Goal: Information Seeking & Learning: Learn about a topic

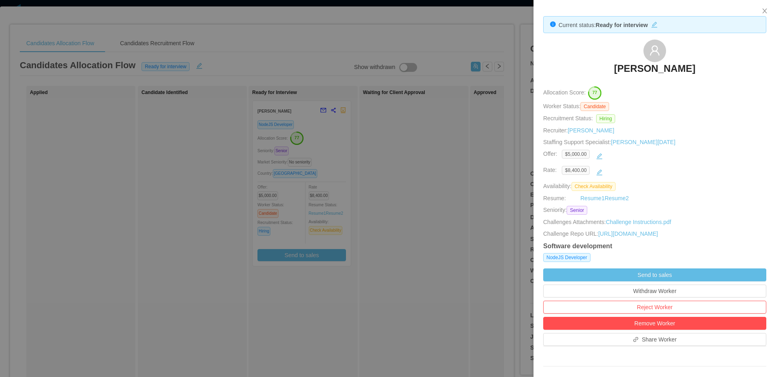
click at [463, 184] on div at bounding box center [388, 188] width 776 height 377
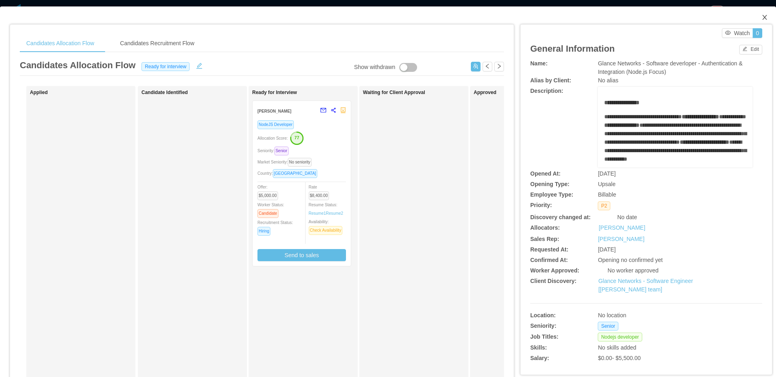
click at [762, 19] on icon "icon: close" at bounding box center [764, 17] width 4 height 5
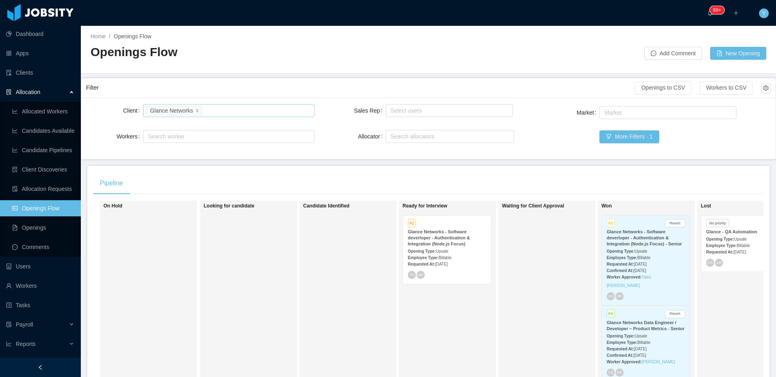
click at [201, 110] on li "Glance Networks" at bounding box center [173, 111] width 56 height 10
click at [199, 110] on icon "icon: close" at bounding box center [197, 110] width 4 height 4
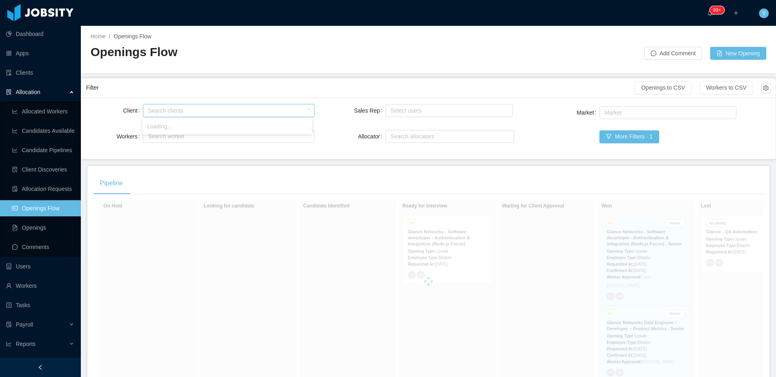
click at [252, 108] on div "Search clients" at bounding box center [227, 111] width 158 height 8
type input "******"
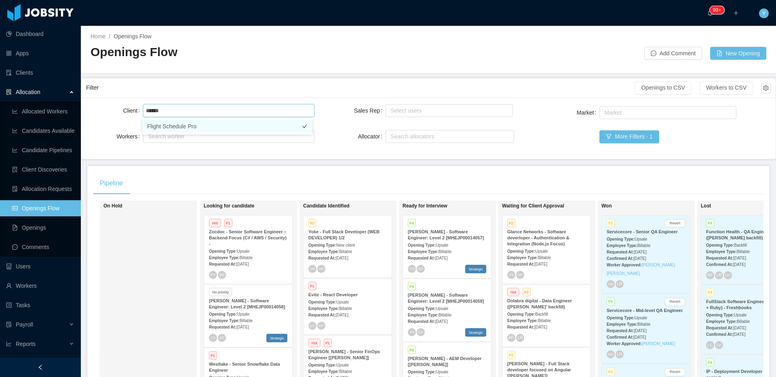
click at [212, 124] on li "Flight Schedule Pro" at bounding box center [227, 126] width 170 height 13
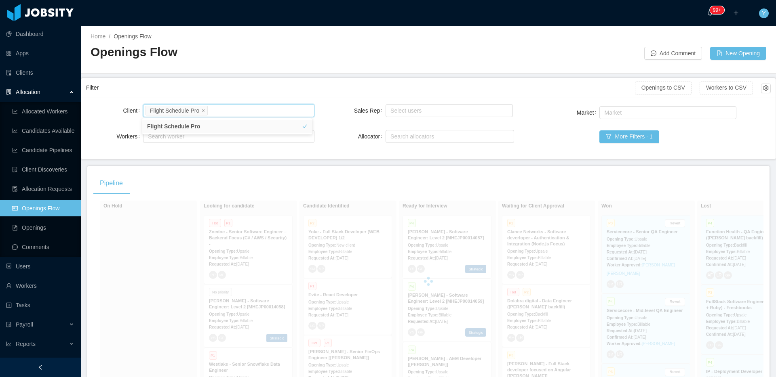
click at [239, 93] on div "Filter" at bounding box center [360, 87] width 549 height 15
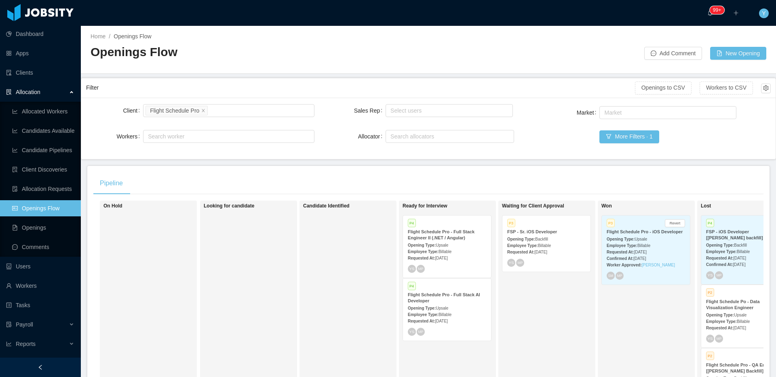
click at [536, 245] on strong "Employee Type:" at bounding box center [522, 246] width 31 height 4
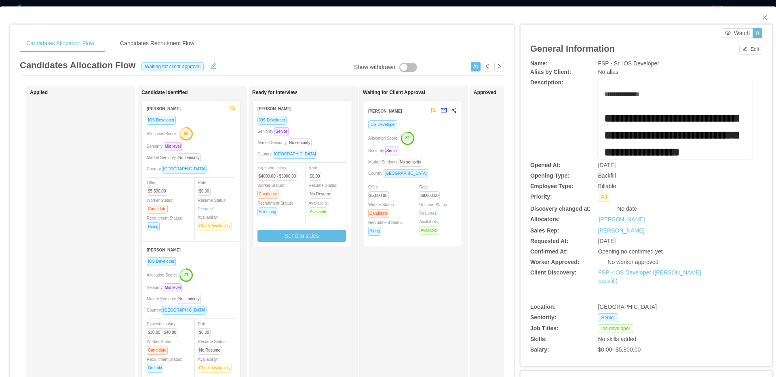
click at [326, 150] on div "Country: Brazil" at bounding box center [301, 153] width 88 height 9
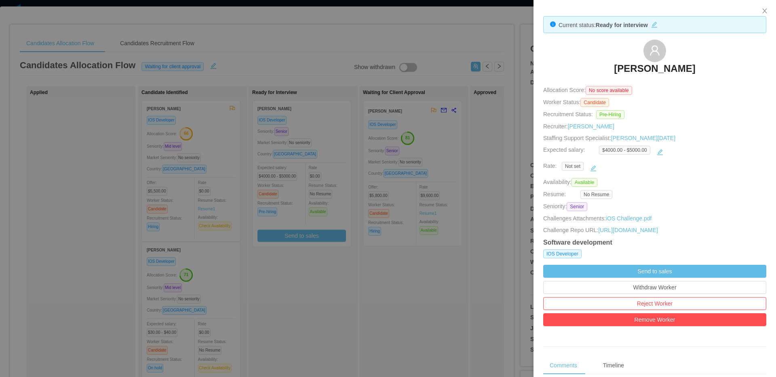
click at [444, 288] on div at bounding box center [388, 188] width 776 height 377
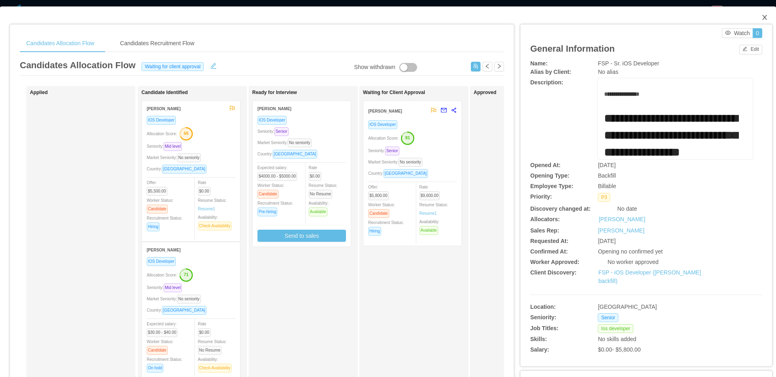
click at [761, 17] on icon "icon: close" at bounding box center [764, 17] width 6 height 6
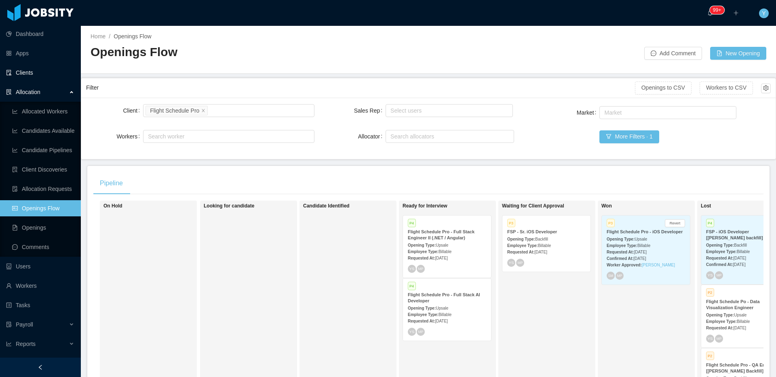
click at [37, 78] on link "Clients" at bounding box center [40, 73] width 68 height 16
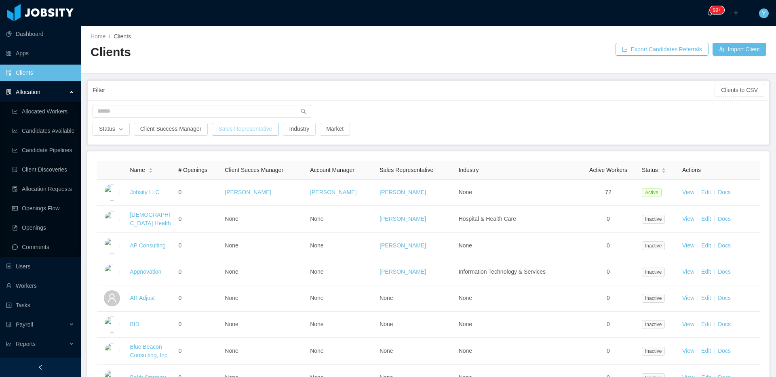
click at [240, 127] on button "Sales Representative" at bounding box center [245, 129] width 67 height 13
click at [221, 160] on div "Search sales representative" at bounding box center [247, 165] width 114 height 12
type input "*"
type input "*****"
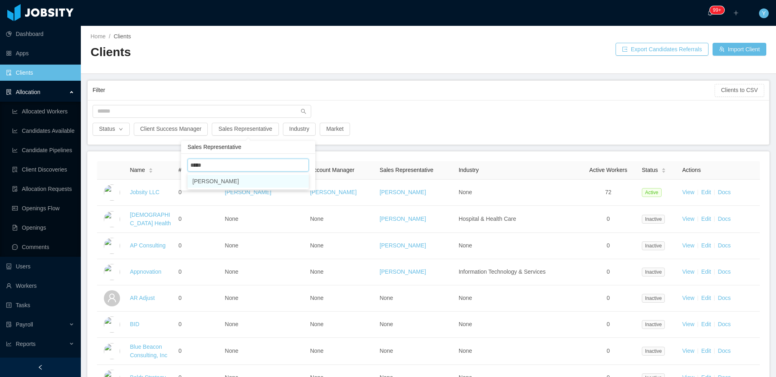
click at [229, 178] on li "[PERSON_NAME]" at bounding box center [247, 181] width 121 height 13
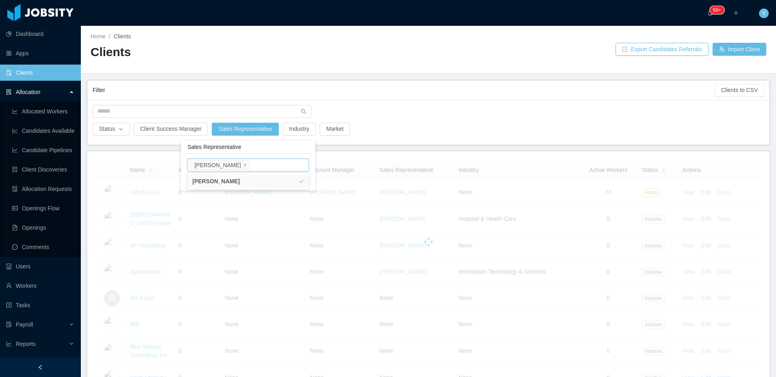
click at [426, 67] on div at bounding box center [427, 67] width 675 height 0
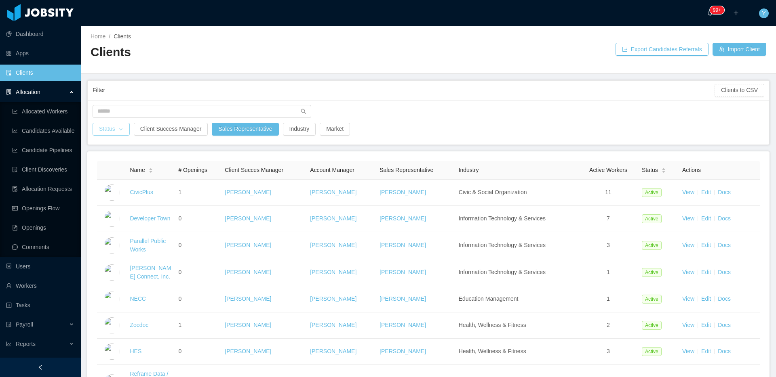
click at [112, 130] on button "Status" at bounding box center [111, 129] width 37 height 13
click at [115, 145] on li "Active" at bounding box center [112, 145] width 38 height 13
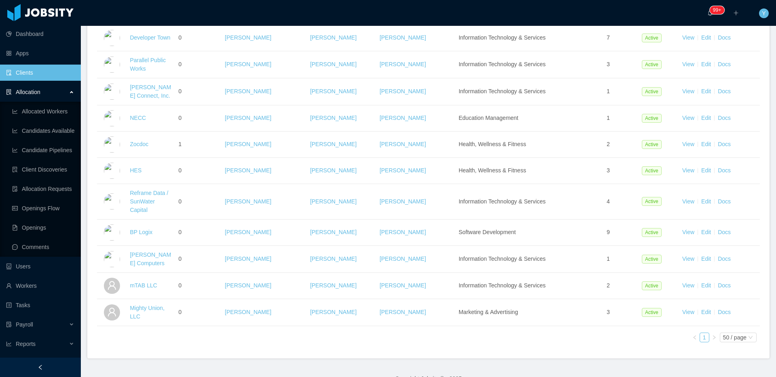
scroll to position [24, 0]
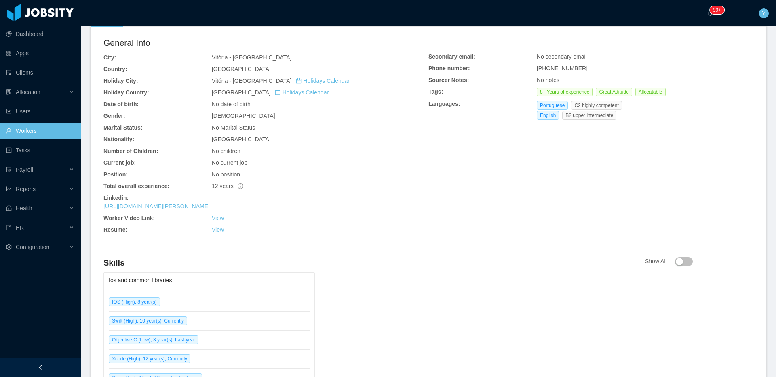
scroll to position [232, 0]
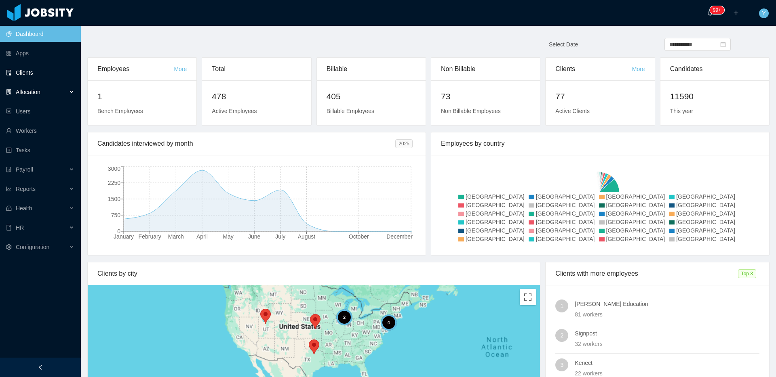
click at [19, 72] on link "Clients" at bounding box center [40, 73] width 68 height 16
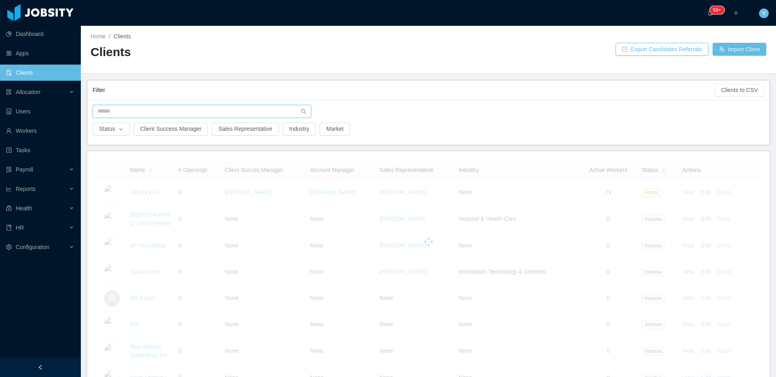
click at [104, 111] on input "text" at bounding box center [202, 111] width 219 height 13
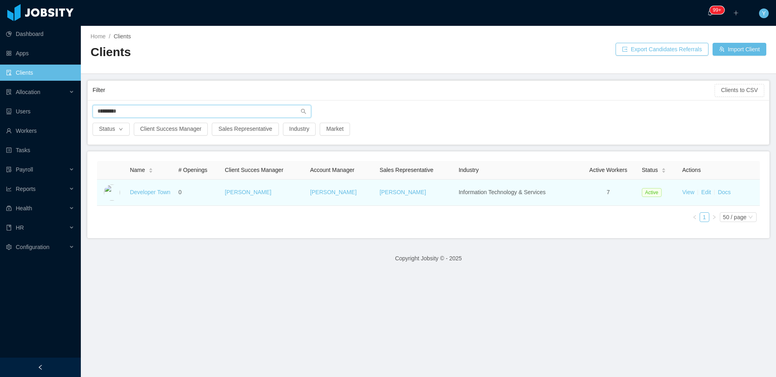
type input "*********"
click at [149, 193] on link "Developer Town" at bounding box center [150, 192] width 40 height 6
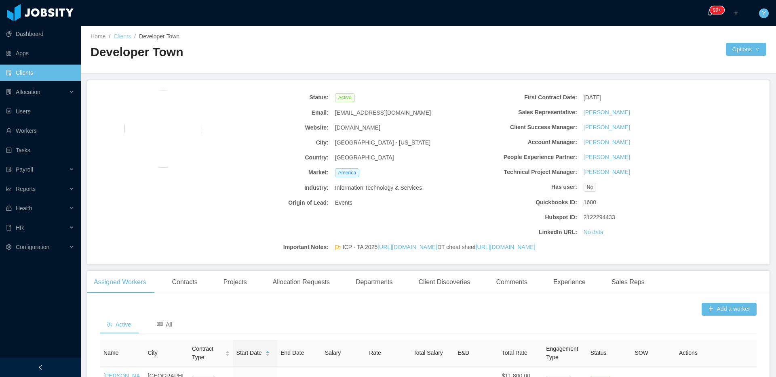
click at [120, 38] on link "Clients" at bounding box center [122, 36] width 17 height 6
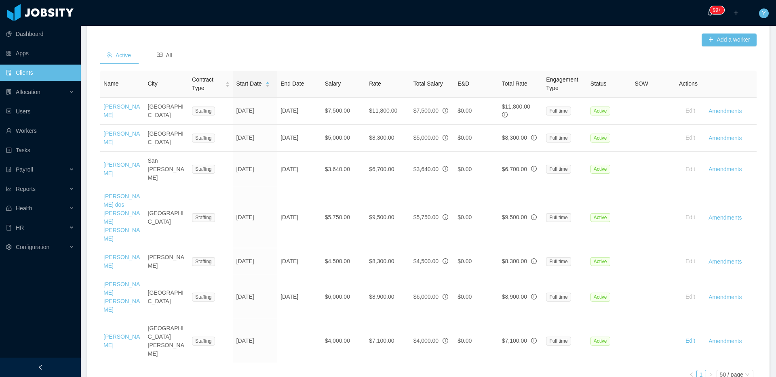
scroll to position [272, 0]
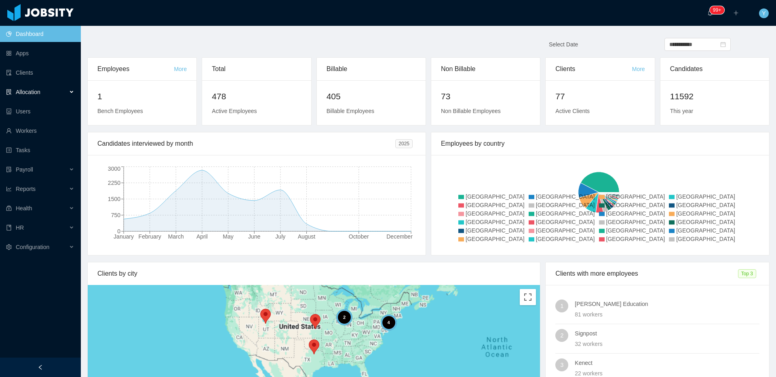
click at [38, 91] on span "Allocation" at bounding box center [28, 92] width 25 height 6
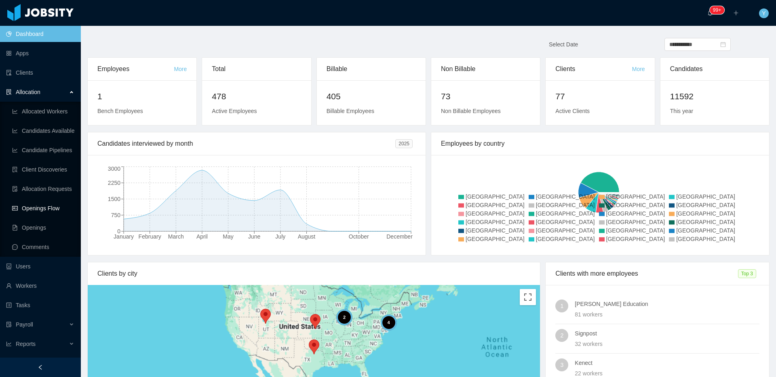
click at [34, 202] on link "Openings Flow" at bounding box center [43, 208] width 62 height 16
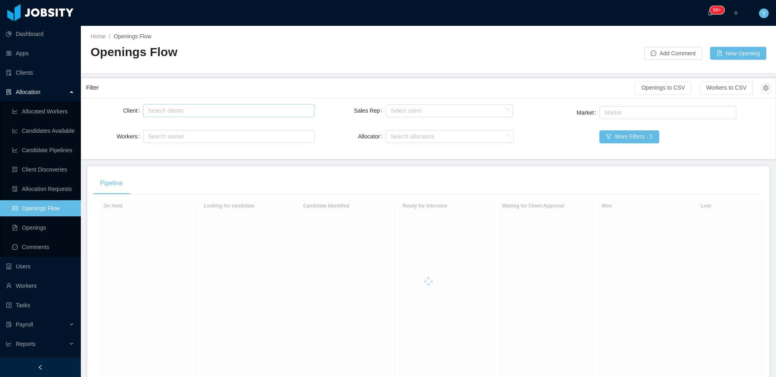
click at [165, 111] on div "Search clients" at bounding box center [227, 111] width 158 height 8
type input "******"
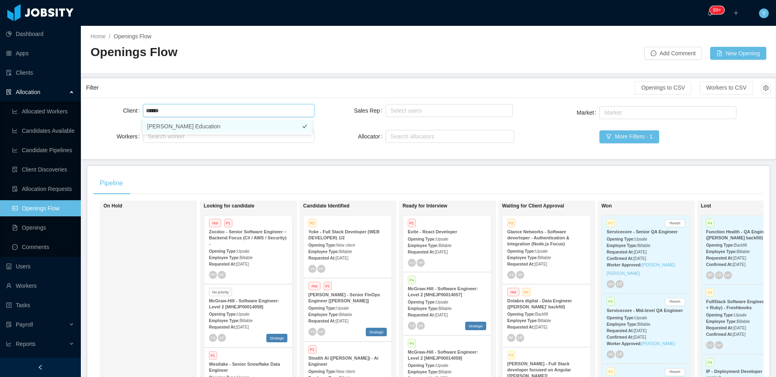
click at [173, 130] on li "McGraw-Hill Education" at bounding box center [227, 126] width 170 height 13
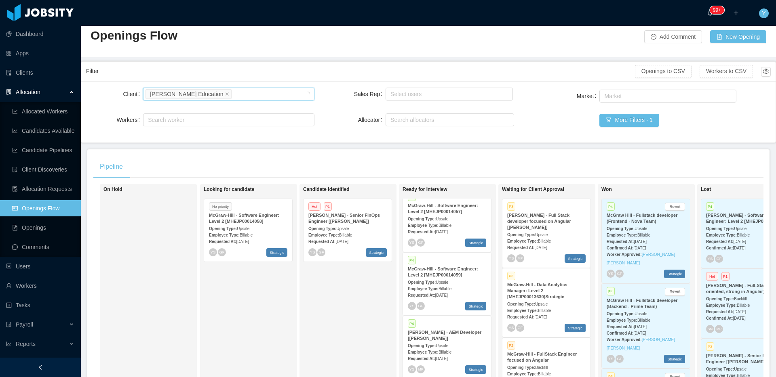
scroll to position [15, 0]
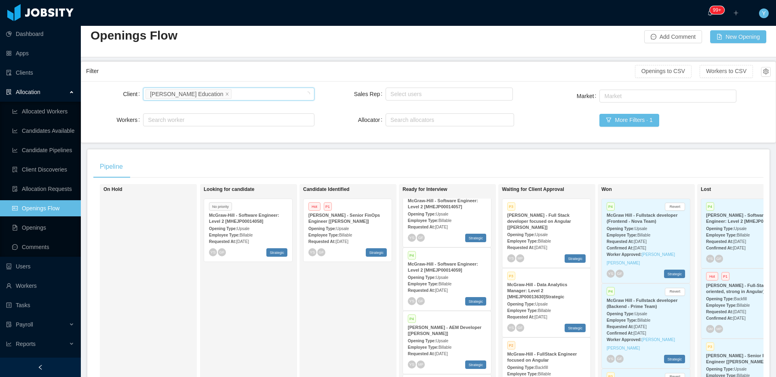
click at [437, 326] on strong "McGraw-Hill - AEM Developer [Vijay Yadav]" at bounding box center [445, 330] width 74 height 11
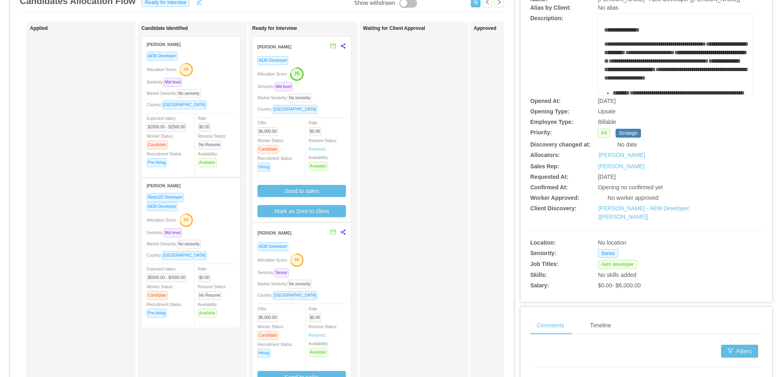
scroll to position [65, 0]
click at [323, 257] on div "Allocation Score: 66" at bounding box center [301, 259] width 88 height 13
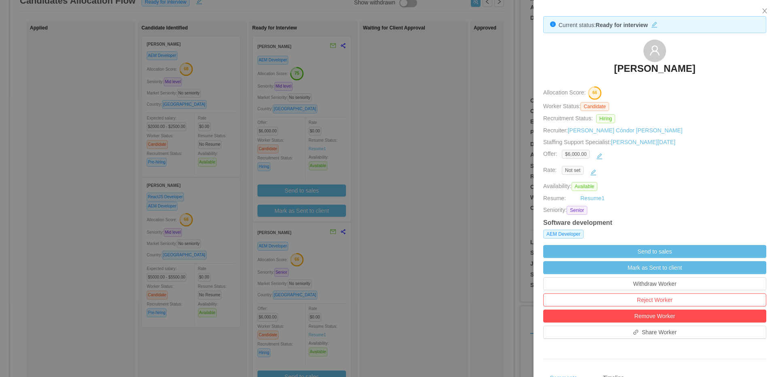
click at [410, 214] on div at bounding box center [388, 188] width 776 height 377
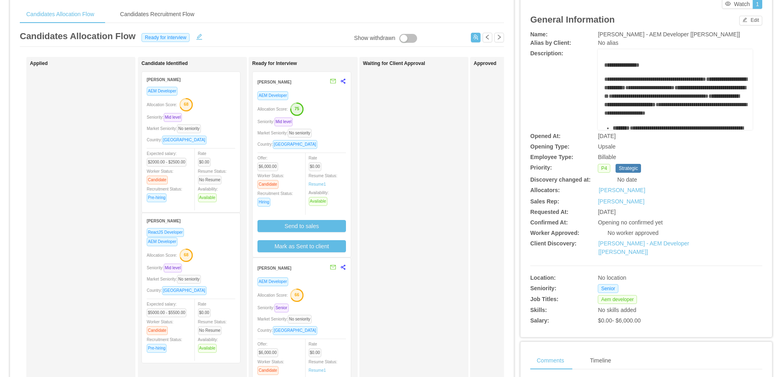
scroll to position [17, 0]
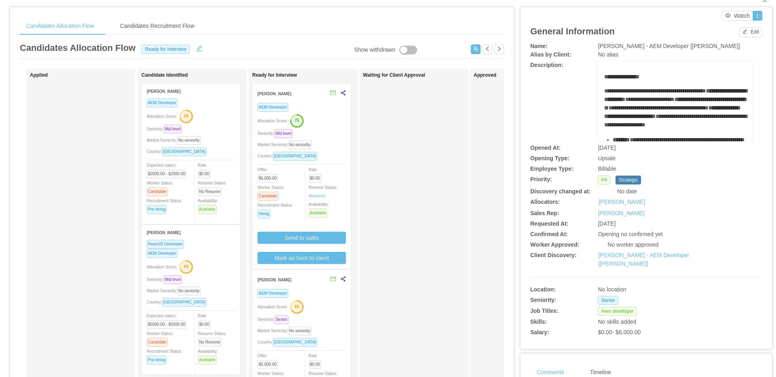
click at [322, 141] on div "Market Seniority: No seniority" at bounding box center [301, 144] width 88 height 9
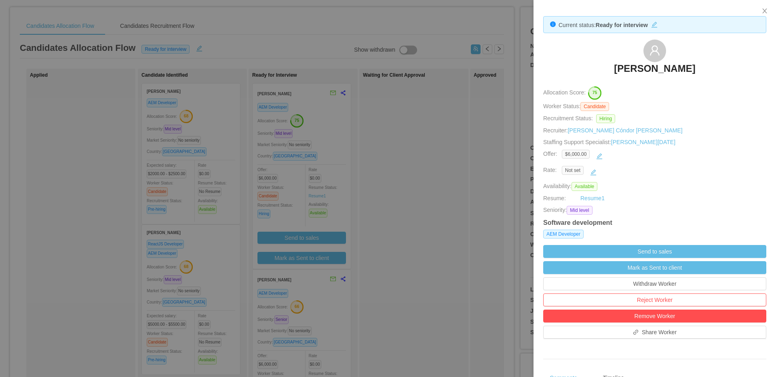
click at [467, 164] on div at bounding box center [388, 188] width 776 height 377
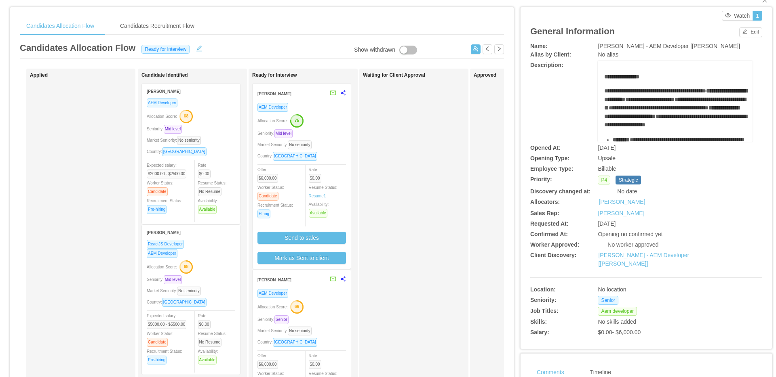
click at [313, 290] on div "AEM Developer" at bounding box center [301, 293] width 88 height 9
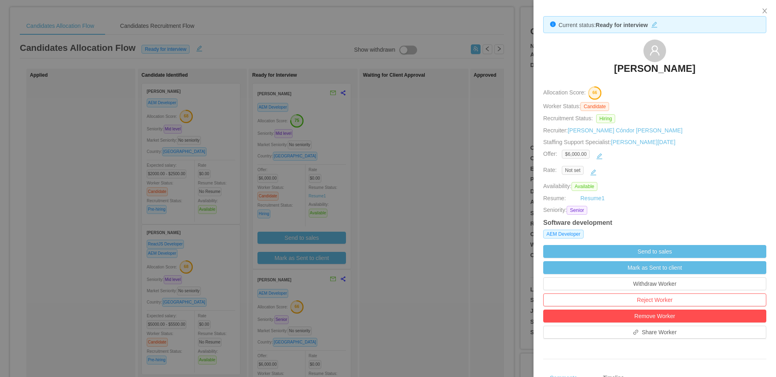
click at [468, 103] on div at bounding box center [388, 188] width 776 height 377
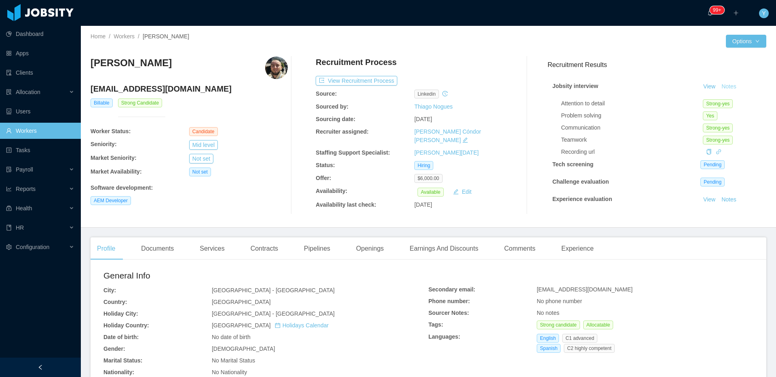
click at [718, 87] on button "Notes" at bounding box center [728, 87] width 21 height 10
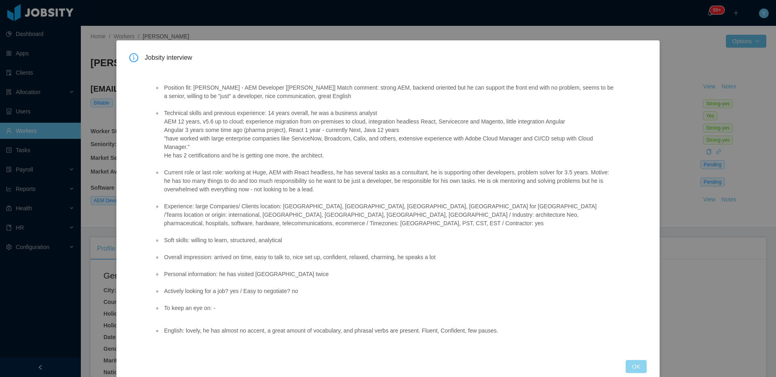
click at [639, 364] on button "OK" at bounding box center [635, 366] width 21 height 13
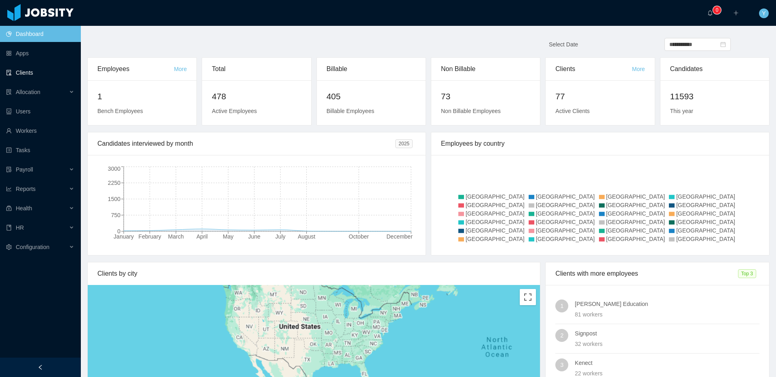
click at [57, 77] on link "Clients" at bounding box center [40, 73] width 68 height 16
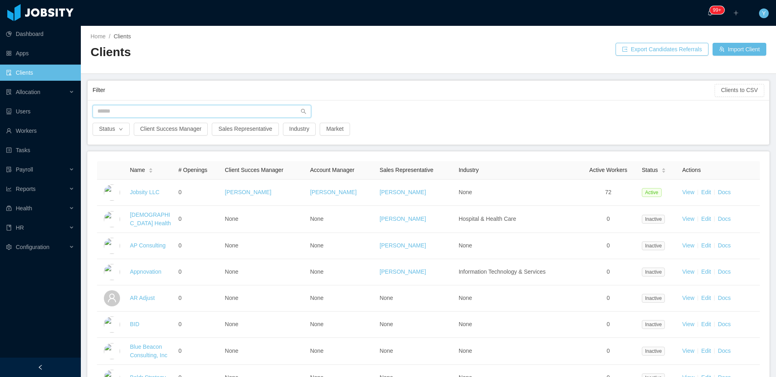
click at [160, 114] on input "text" at bounding box center [202, 111] width 219 height 13
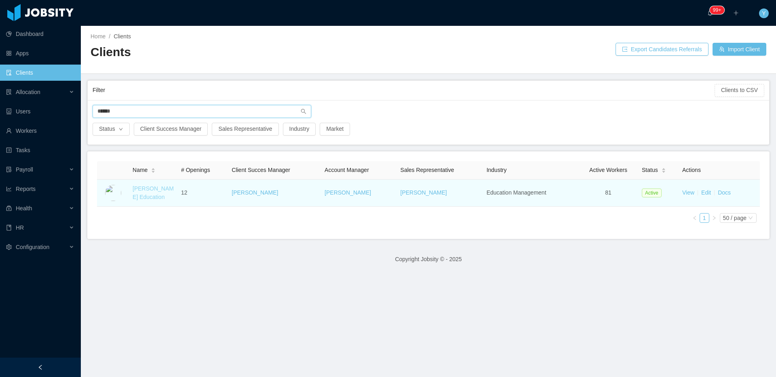
type input "******"
click at [142, 186] on link "[PERSON_NAME] Education" at bounding box center [153, 192] width 41 height 15
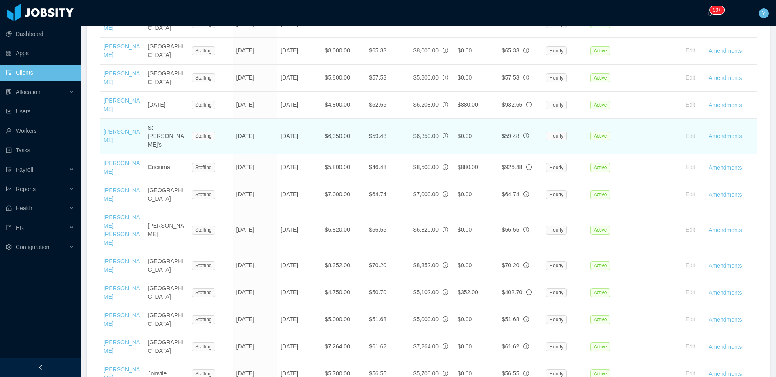
scroll to position [1197, 0]
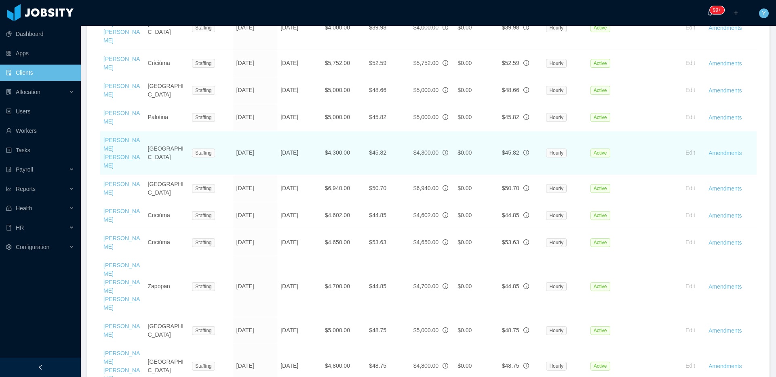
click at [486, 170] on td "$0.00" at bounding box center [476, 153] width 44 height 44
